Goal: Task Accomplishment & Management: Use online tool/utility

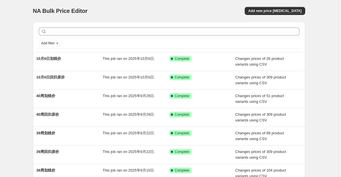
click at [18, 80] on div "NA Bulk Price Editor. This page is ready NA Bulk Price Editor Add new price [ME…" at bounding box center [169, 147] width 338 height 295
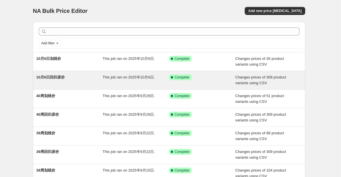
click at [72, 77] on div "10月6日回归原价" at bounding box center [69, 79] width 66 height 11
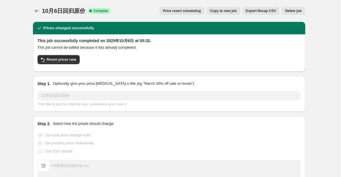
click at [166, 13] on button "Copy to new job" at bounding box center [222, 11] width 33 height 8
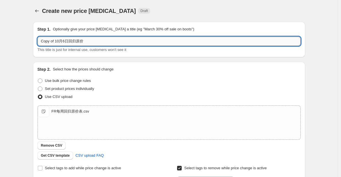
drag, startPoint x: 56, startPoint y: 40, endPoint x: 39, endPoint y: 41, distance: 16.9
click at [39, 41] on input "Copy of 10月6日回归原价" at bounding box center [169, 41] width 263 height 9
click at [52, 41] on input "10月6日回归原价" at bounding box center [169, 41] width 263 height 9
type input "10月7日回归原价"
click at [25, 75] on div "Create new price [MEDICAL_DATA]. This page is ready Create new price [MEDICAL_D…" at bounding box center [169, 148] width 338 height 297
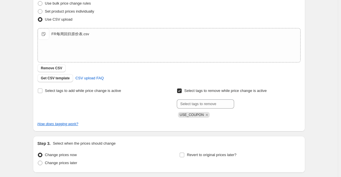
scroll to position [121, 0]
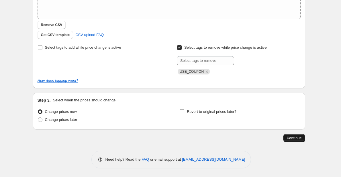
click at [166, 132] on button "Continue" at bounding box center [294, 138] width 22 height 8
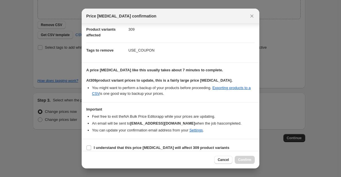
scroll to position [33, 0]
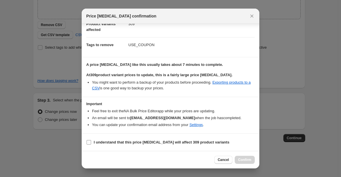
click at [166, 132] on b "I understand that this price [MEDICAL_DATA] will affect 309 product variants" at bounding box center [161, 142] width 135 height 4
click at [91, 132] on input "I understand that this price [MEDICAL_DATA] will affect 309 product variants" at bounding box center [88, 142] width 5 height 5
checkbox input "true"
click at [166, 132] on span "Confirm" at bounding box center [244, 159] width 13 height 5
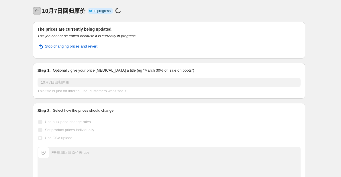
click at [35, 11] on button "Price change jobs" at bounding box center [37, 11] width 8 height 8
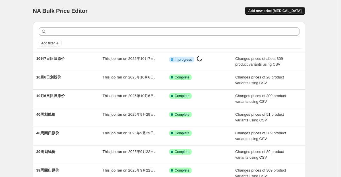
click at [166, 13] on button "Add new price [MEDICAL_DATA]" at bounding box center [275, 11] width 60 height 8
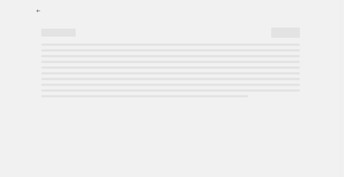
select select "percentage"
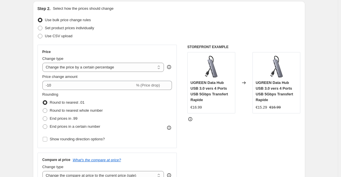
scroll to position [29, 0]
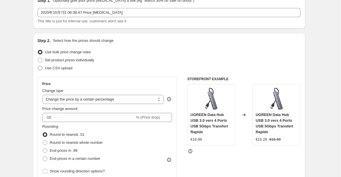
click at [57, 68] on span "Use CSV upload" at bounding box center [58, 68] width 27 height 4
click at [38, 66] on input "Use CSV upload" at bounding box center [38, 66] width 0 height 0
radio input "true"
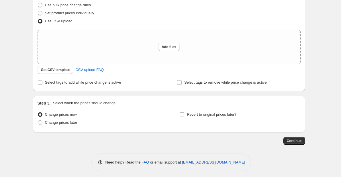
scroll to position [78, 0]
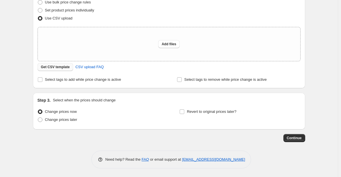
click at [65, 67] on span "Get CSV template" at bounding box center [55, 67] width 29 height 5
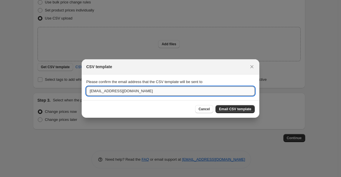
drag, startPoint x: 101, startPoint y: 92, endPoint x: 86, endPoint y: 91, distance: 14.6
click at [87, 92] on input "[EMAIL_ADDRESS][DOMAIN_NAME]" at bounding box center [170, 90] width 168 height 9
type input "[DOMAIN_NAME][EMAIL_ADDRESS][DOMAIN_NAME]"
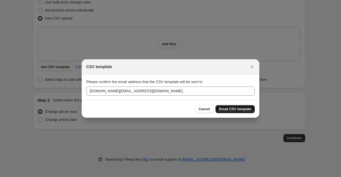
click at [166, 109] on span "Email CSV template" at bounding box center [235, 109] width 32 height 5
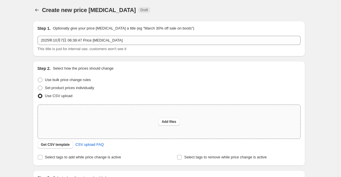
scroll to position [0, 0]
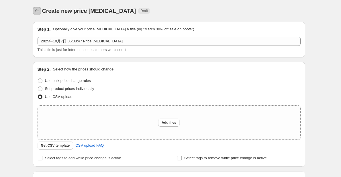
click at [38, 9] on icon "Price change jobs" at bounding box center [37, 11] width 6 height 6
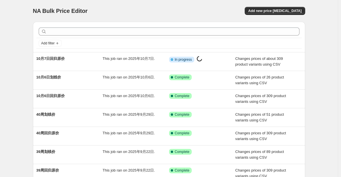
click at [166, 6] on div "NA Bulk Price Editor. This page is ready NA Bulk Price Editor Add new price [ME…" at bounding box center [169, 11] width 272 height 22
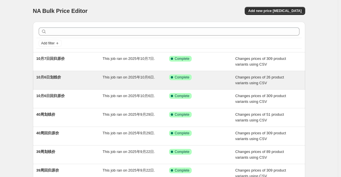
click at [85, 80] on div "10月6日划线价" at bounding box center [69, 79] width 66 height 11
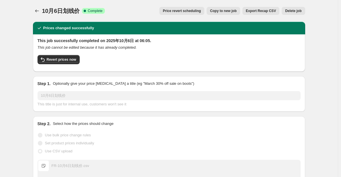
click at [235, 10] on span "Copy to new job" at bounding box center [223, 11] width 27 height 5
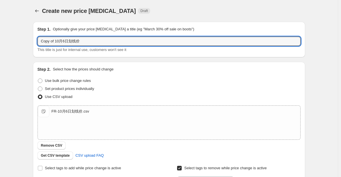
drag, startPoint x: 56, startPoint y: 42, endPoint x: 33, endPoint y: 42, distance: 22.9
click at [33, 42] on div "Step 1. Optionally give your price change job a title (eg "March 30% off sale o…" at bounding box center [166, 139] width 277 height 245
click at [52, 41] on input "10月6日划线价" at bounding box center [169, 41] width 263 height 9
type input "10月7日划线价"
click at [56, 144] on span "Remove CSV" at bounding box center [51, 145] width 21 height 5
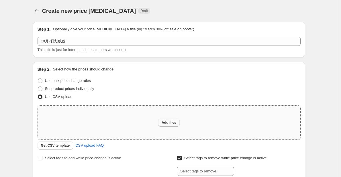
click at [166, 125] on button "Add files" at bounding box center [168, 123] width 21 height 8
type input "C:\fakepath\FR 10月7日划线价.csv"
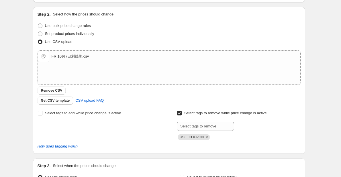
scroll to position [121, 0]
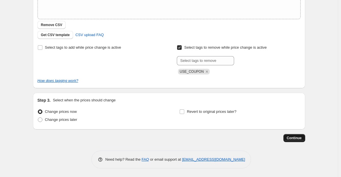
click at [293, 135] on button "Continue" at bounding box center [294, 138] width 22 height 8
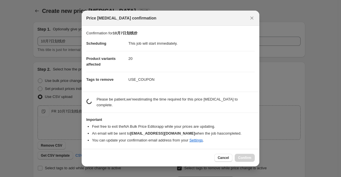
scroll to position [0, 0]
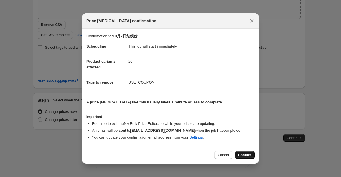
click at [244, 156] on span "Confirm" at bounding box center [244, 155] width 13 height 5
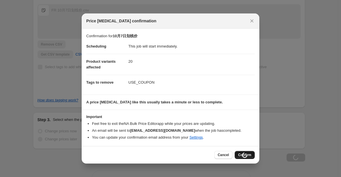
scroll to position [140, 0]
